Goal: Transaction & Acquisition: Purchase product/service

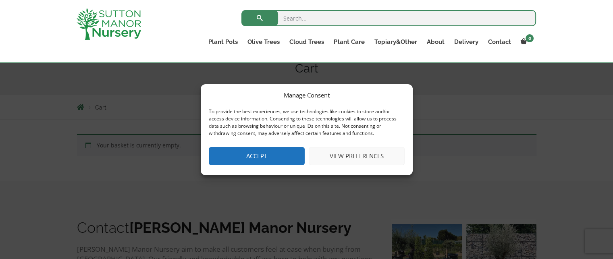
scroll to position [93, 0]
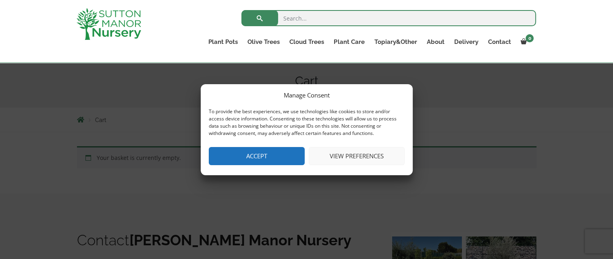
click at [285, 160] on button "Accept" at bounding box center [257, 156] width 96 height 18
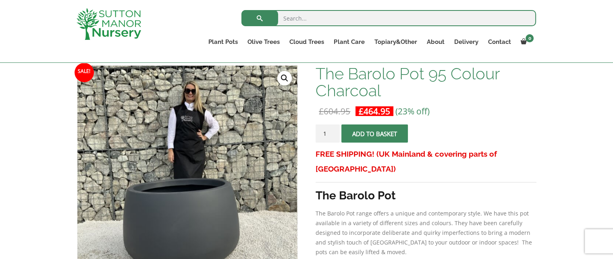
scroll to position [132, 0]
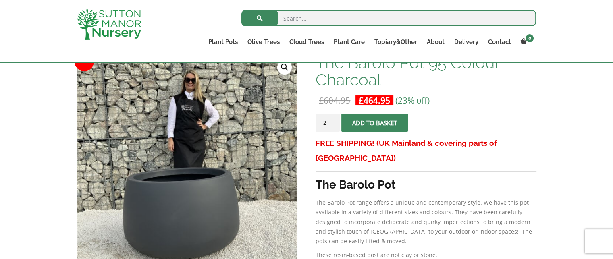
click at [332, 120] on input "2" at bounding box center [328, 123] width 24 height 18
type input "3"
click at [332, 120] on input "3" at bounding box center [328, 123] width 24 height 18
click at [362, 121] on button "Add to basket" at bounding box center [374, 123] width 67 height 18
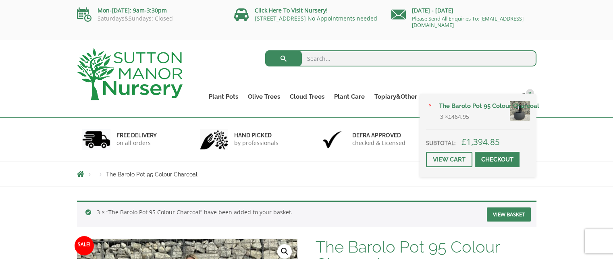
click at [497, 160] on span at bounding box center [497, 160] width 0 height 0
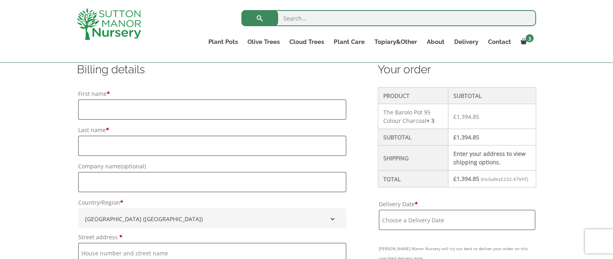
scroll to position [212, 0]
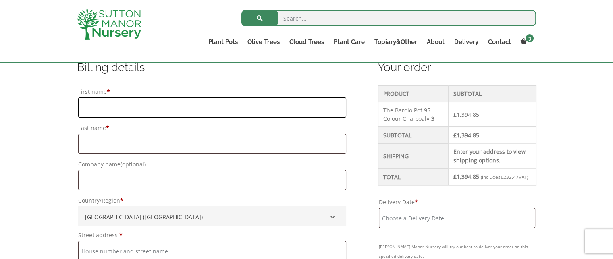
click at [223, 106] on input "First name *" at bounding box center [212, 108] width 268 height 20
type input "Matthew"
type input "Jervis"
type input "E G Grounds Care Ltd"
type input "52 honeysuckle way, Attleborough"
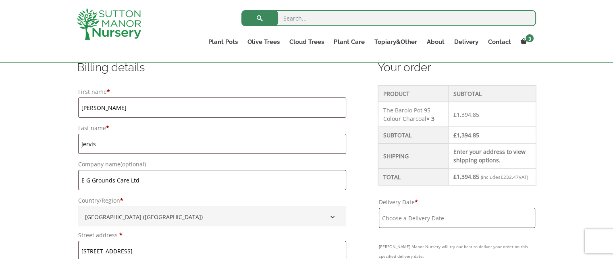
type input "Attleborough"
type input "Norfolk"
type input "Nr17 1qp"
type input "07876718044"
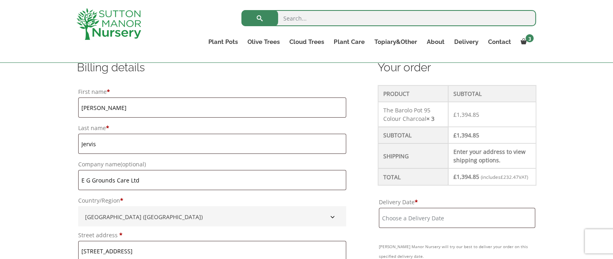
type input "matthew.jervis@eg-groundscare.co.uk"
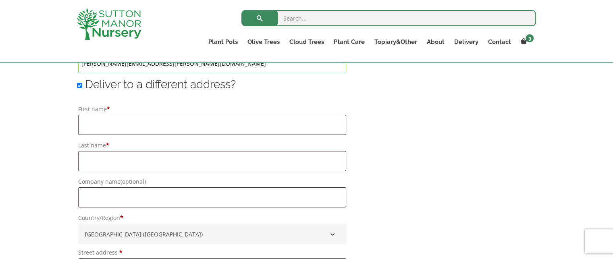
scroll to position [613, 0]
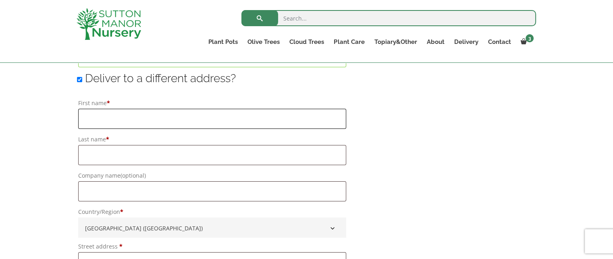
click at [217, 115] on input "First name *" at bounding box center [212, 119] width 268 height 20
click at [214, 111] on input "First name *" at bounding box center [212, 119] width 268 height 20
click at [406, 112] on div "Your order Product Subtotal The Barolo Pot 95 Colour Charcoal × 3 £ 1,394.85 Su…" at bounding box center [457, 54] width 159 height 788
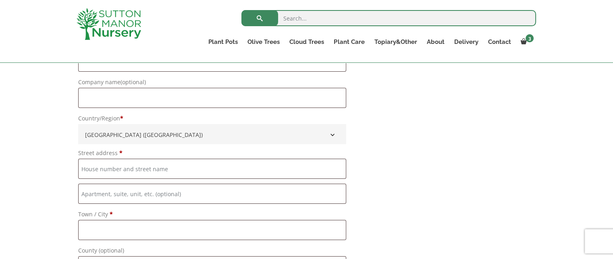
scroll to position [628, 0]
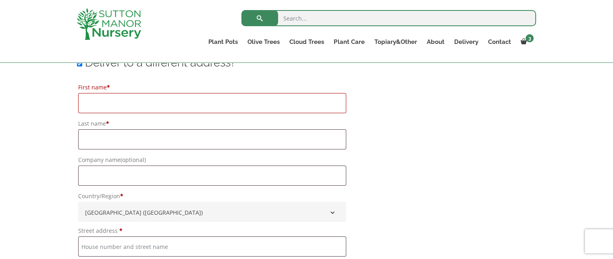
click at [243, 103] on input "First name *" at bounding box center [212, 103] width 268 height 20
type input "Matthew"
click at [114, 136] on input "Last name *" at bounding box center [212, 139] width 268 height 20
type input "Jervis"
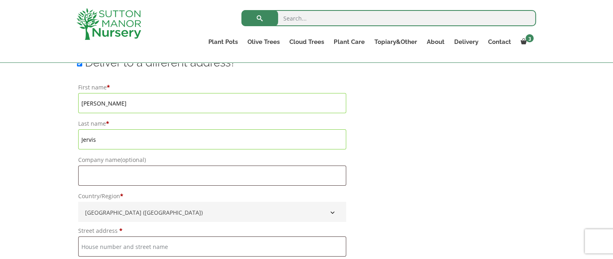
click at [106, 164] on label "Company name (optional)" at bounding box center [212, 159] width 268 height 11
click at [106, 166] on input "Company name (optional)" at bounding box center [212, 176] width 268 height 20
click at [105, 171] on input "Company name (optional)" at bounding box center [212, 176] width 268 height 20
type input "E G Grounds care"
click at [409, 183] on div "Your order Product Subtotal The Barolo Pot 95 Colour Charcoal × 3 £ 1,394.85 Su…" at bounding box center [457, 38] width 159 height 788
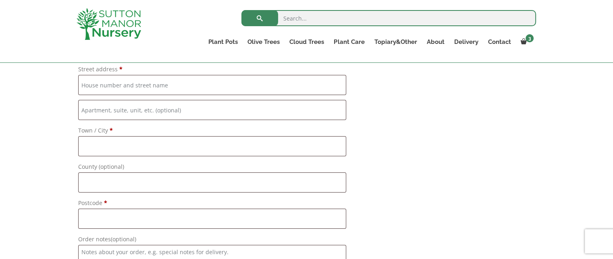
scroll to position [782, 0]
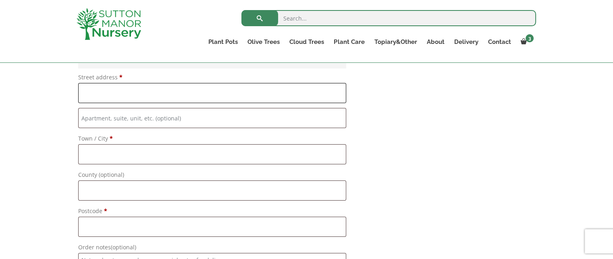
click at [159, 96] on input "Street address *" at bounding box center [212, 93] width 268 height 20
click at [96, 116] on input "Flat, suite, unit, etc. (optional)" at bounding box center [212, 118] width 268 height 20
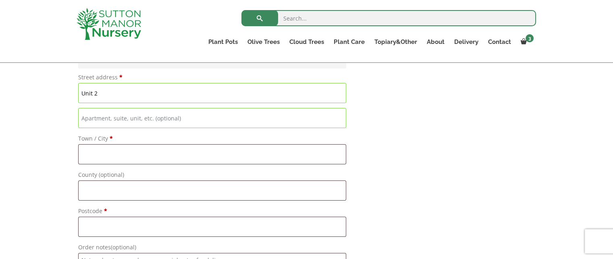
click at [109, 97] on input "Unit 2" at bounding box center [212, 93] width 268 height 20
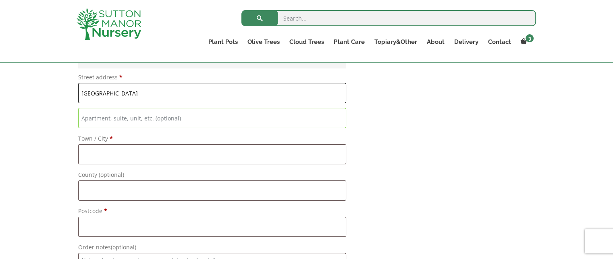
type input "Unit 2 Lagoon business park"
click at [114, 124] on input "Flat, suite, unit, etc. (optional)" at bounding box center [212, 118] width 268 height 20
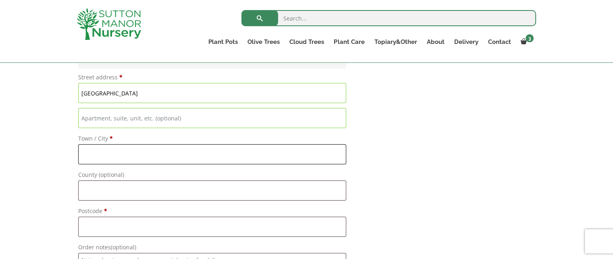
click at [94, 153] on input "Town / City *" at bounding box center [212, 154] width 268 height 20
type input "Snetterton"
click at [97, 223] on input "Postcode *" at bounding box center [212, 227] width 268 height 20
type input "NR16 2JZ"
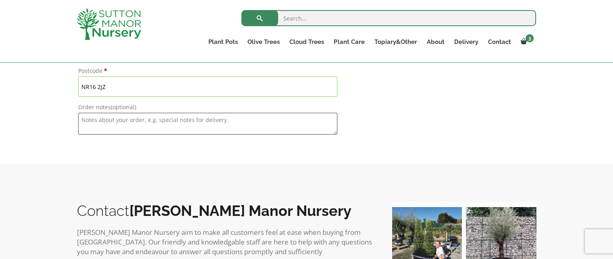
scroll to position [924, 0]
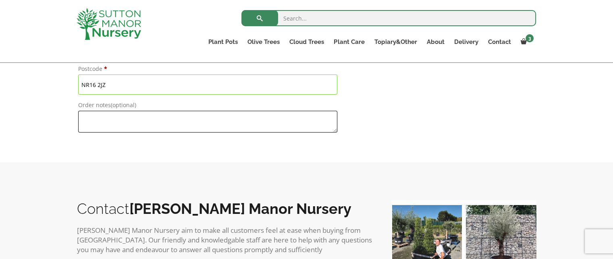
click at [227, 122] on textarea "Order notes (optional)" at bounding box center [207, 122] width 259 height 22
type textarea "w"
type textarea "delivery adress what three words///joked.browser.building"
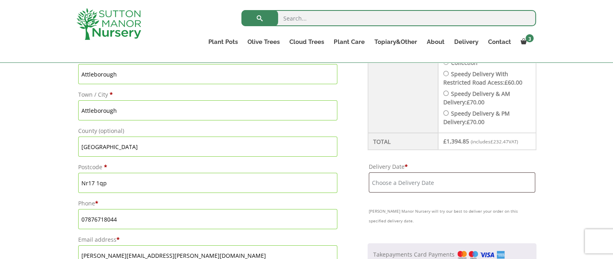
scroll to position [422, 0]
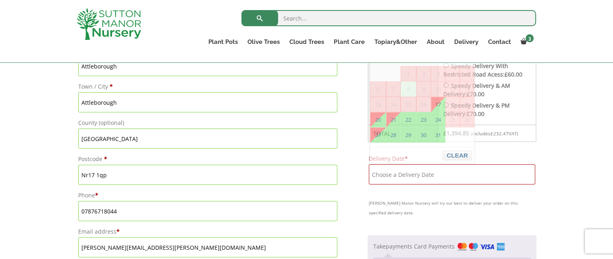
click at [432, 167] on input "Delivery Date *" at bounding box center [452, 174] width 166 height 20
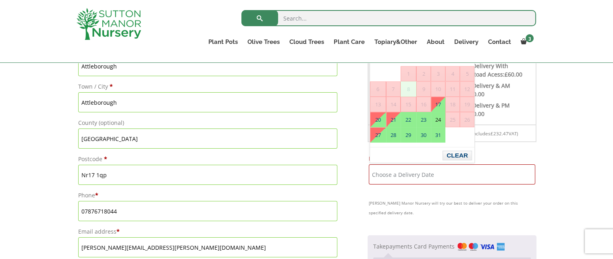
click at [435, 119] on link "24" at bounding box center [438, 119] width 14 height 15
type input "24 October, 2025"
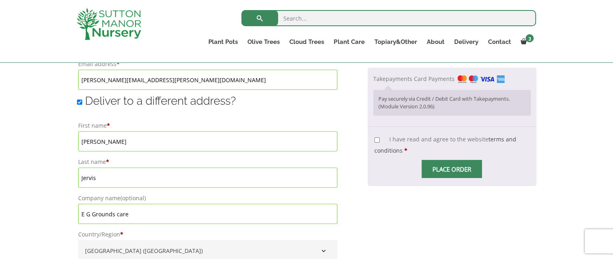
scroll to position [594, 0]
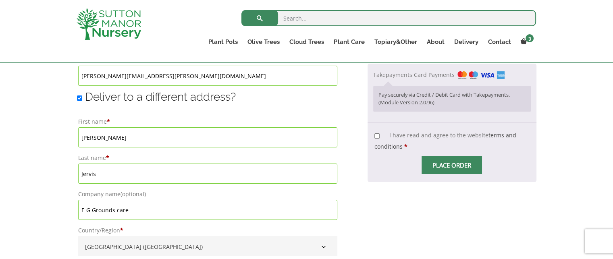
click at [378, 135] on input "I have read and agree to the website terms and conditions *" at bounding box center [377, 135] width 5 height 5
checkbox input "true"
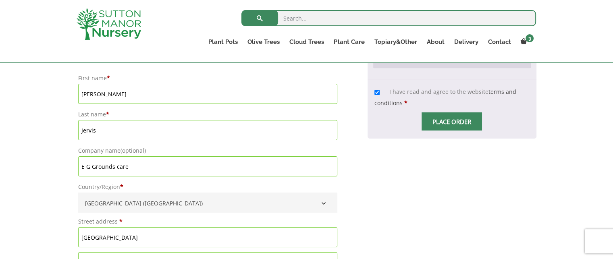
scroll to position [655, 0]
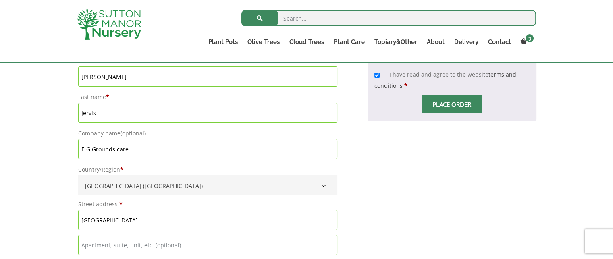
click at [452, 104] on span "Checkout" at bounding box center [452, 104] width 0 height 0
click at [459, 101] on input "Place order" at bounding box center [452, 104] width 60 height 18
